Goal: Task Accomplishment & Management: Use online tool/utility

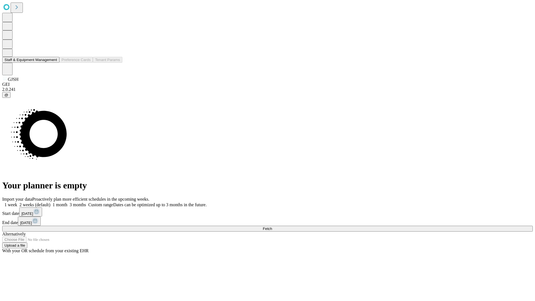
click at [53, 63] on button "Staff & Equipment Management" at bounding box center [30, 60] width 57 height 6
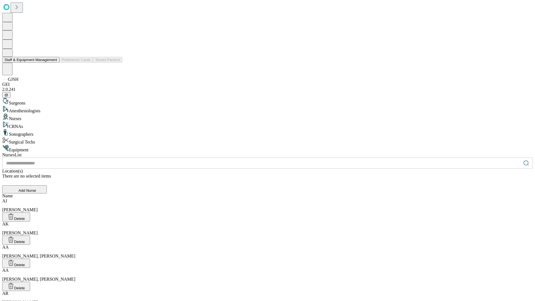
click at [53, 63] on button "Staff & Equipment Management" at bounding box center [30, 60] width 57 height 6
